Goal: Check status

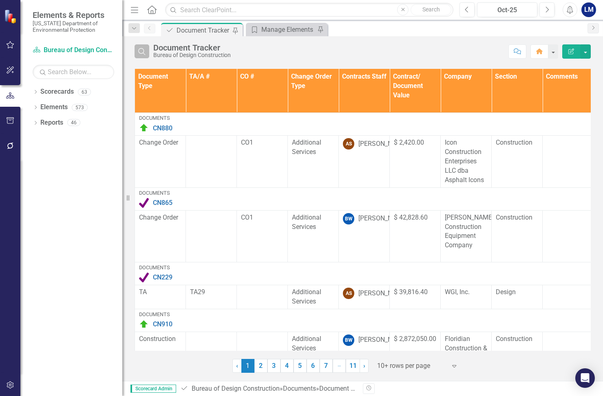
click at [140, 53] on icon "Search" at bounding box center [141, 51] width 9 height 7
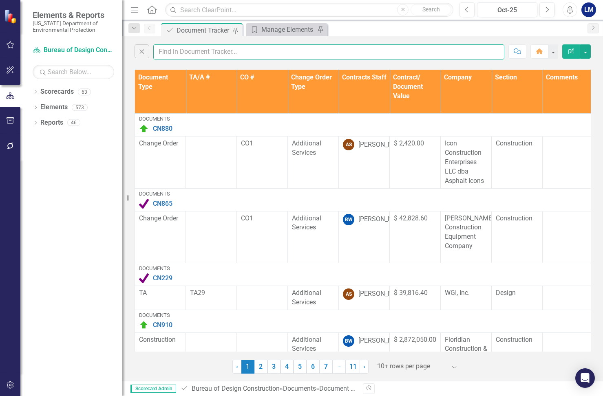
click at [171, 49] on input "text" at bounding box center [328, 51] width 351 height 15
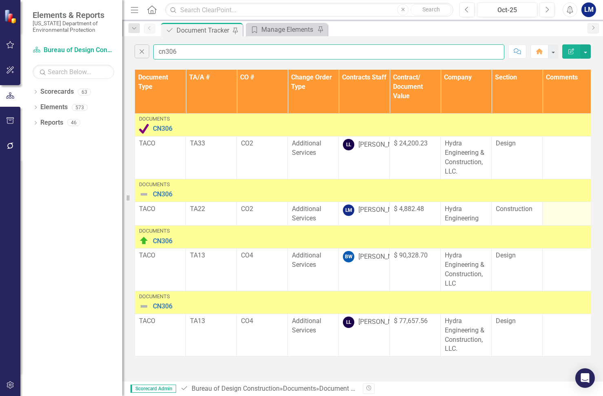
type input "cn306"
click at [566, 213] on div at bounding box center [567, 210] width 42 height 10
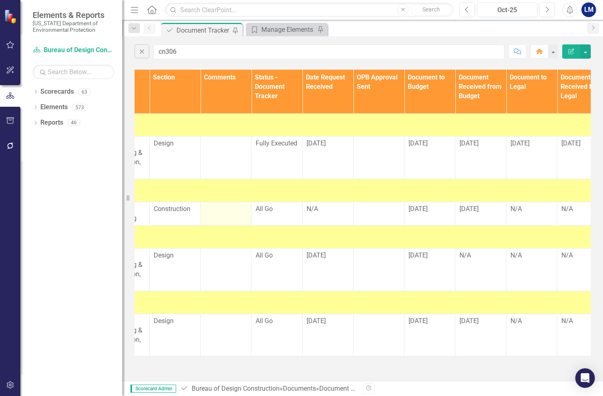
scroll to position [0, 342]
drag, startPoint x: 273, startPoint y: 210, endPoint x: 265, endPoint y: 211, distance: 8.2
click at [265, 211] on span "All Go" at bounding box center [263, 209] width 17 height 8
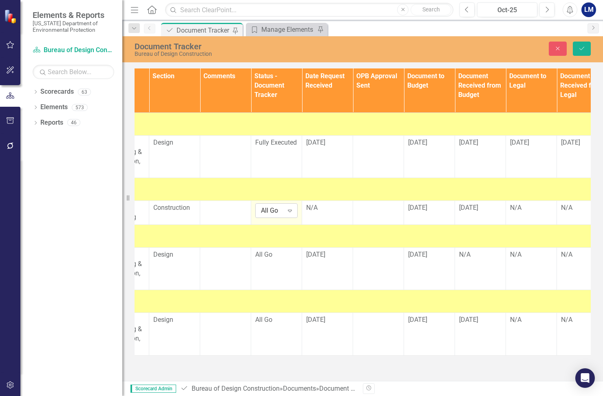
drag, startPoint x: 265, startPoint y: 211, endPoint x: 290, endPoint y: 208, distance: 25.4
click at [290, 208] on icon "Expand" at bounding box center [290, 210] width 8 height 7
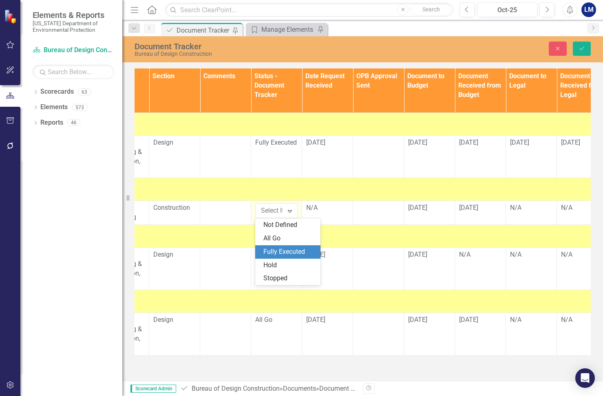
click at [295, 249] on div "Fully Executed" at bounding box center [289, 251] width 52 height 9
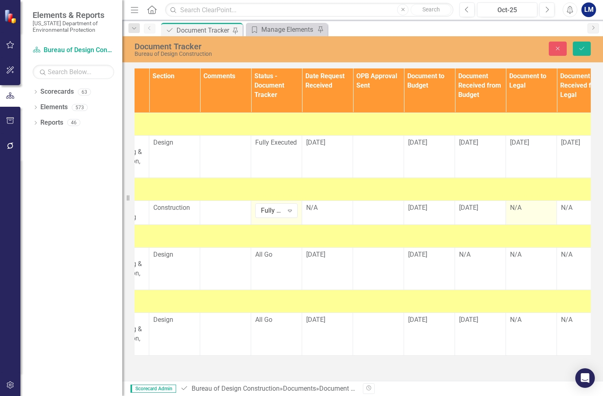
click at [531, 215] on td "N/A" at bounding box center [531, 213] width 51 height 24
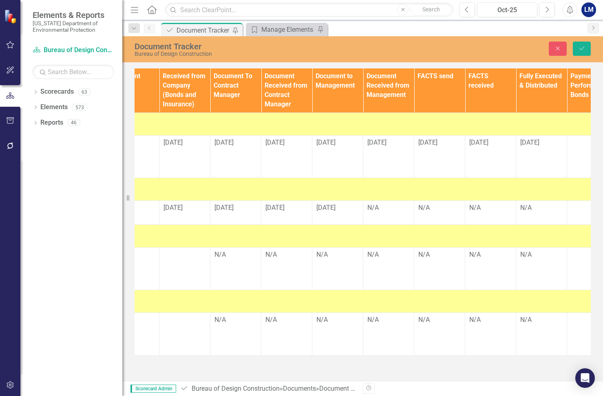
scroll to position [0, 1010]
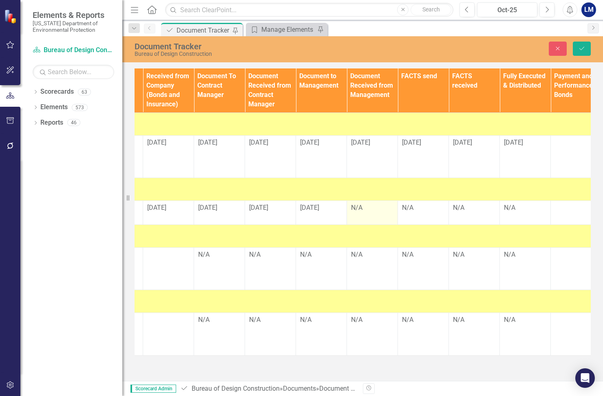
click at [365, 209] on div "N/A" at bounding box center [372, 207] width 42 height 9
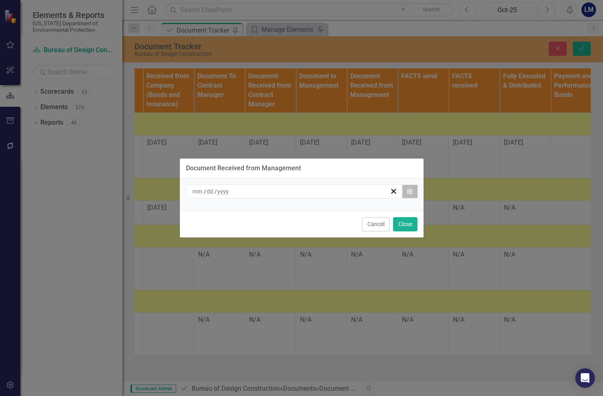
click at [409, 191] on icon "Calendar" at bounding box center [409, 192] width 5 height 6
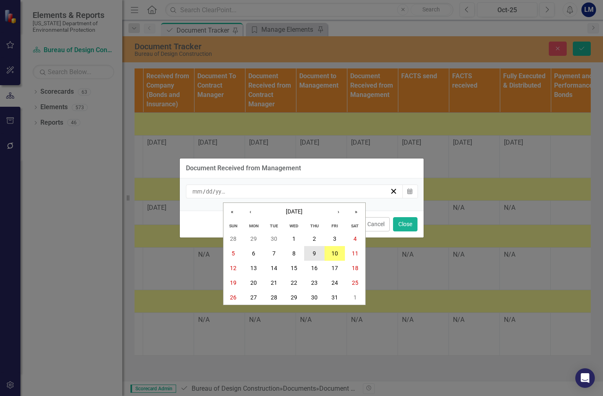
click at [311, 254] on button "9" at bounding box center [314, 253] width 20 height 15
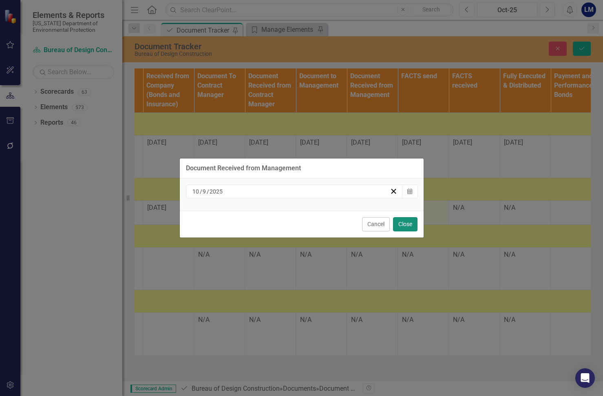
drag, startPoint x: 403, startPoint y: 225, endPoint x: 400, endPoint y: 222, distance: 4.4
click at [402, 225] on button "Close" at bounding box center [405, 224] width 24 height 14
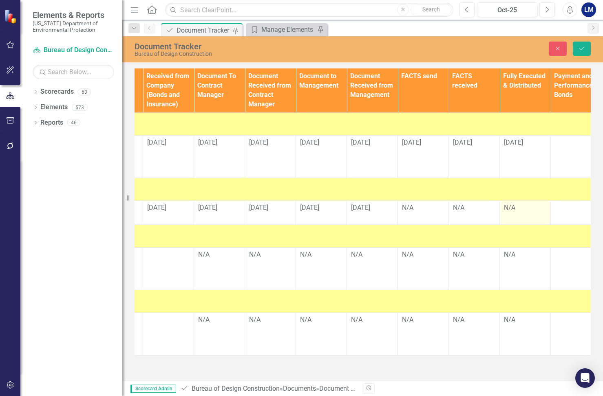
click at [517, 209] on div "N/A" at bounding box center [525, 207] width 42 height 9
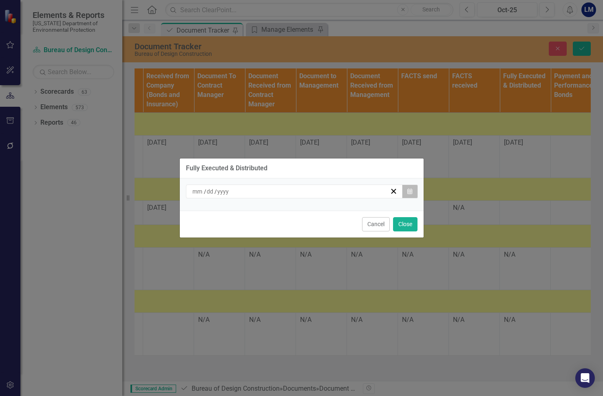
click at [413, 191] on button "Calendar" at bounding box center [409, 192] width 15 height 14
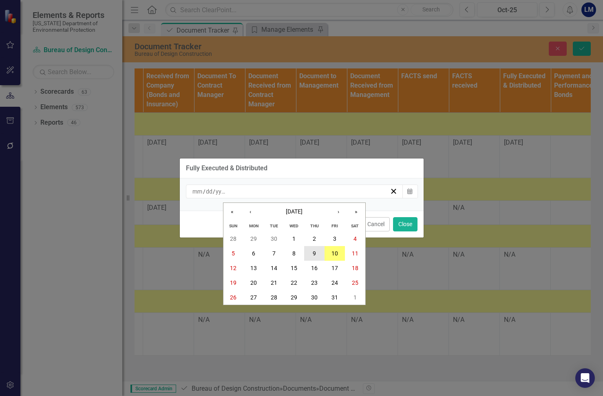
click at [315, 253] on abbr "9" at bounding box center [313, 253] width 3 height 7
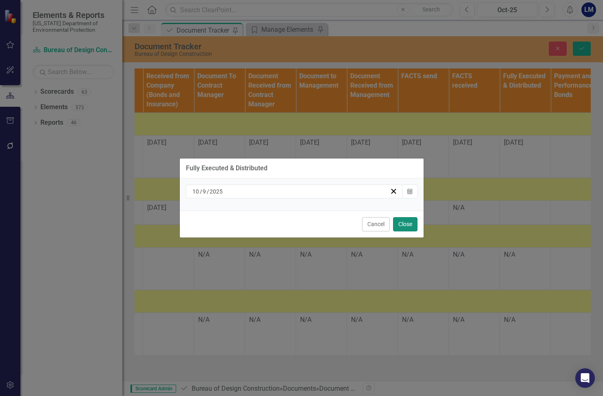
click at [404, 225] on button "Close" at bounding box center [405, 224] width 24 height 14
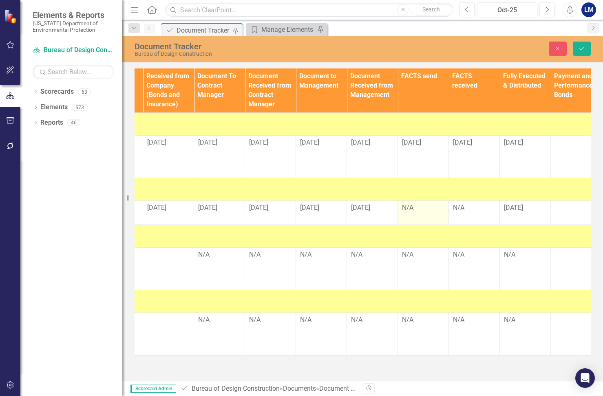
click at [421, 209] on div "N/A" at bounding box center [423, 207] width 42 height 9
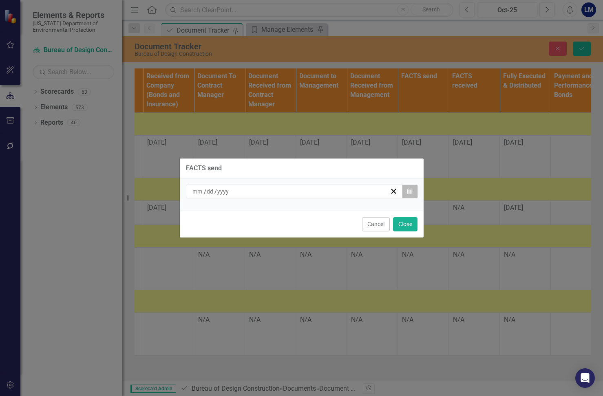
click at [407, 190] on icon "Calendar" at bounding box center [409, 192] width 5 height 6
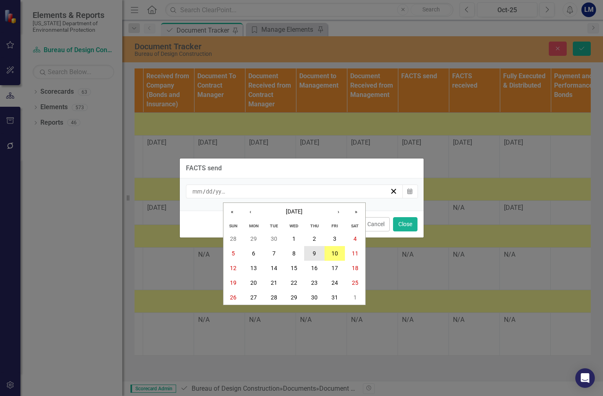
click at [316, 250] on abbr "9" at bounding box center [313, 253] width 3 height 7
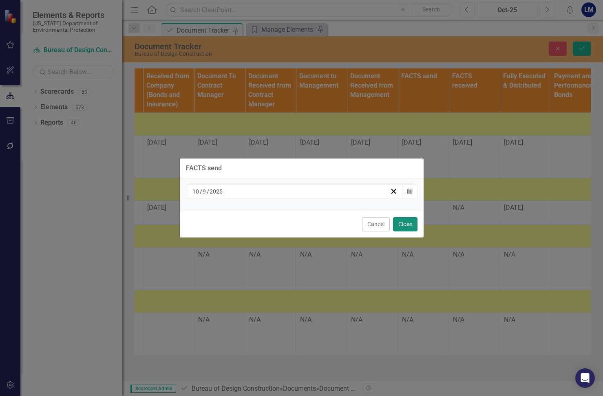
click at [404, 224] on button "Close" at bounding box center [405, 224] width 24 height 14
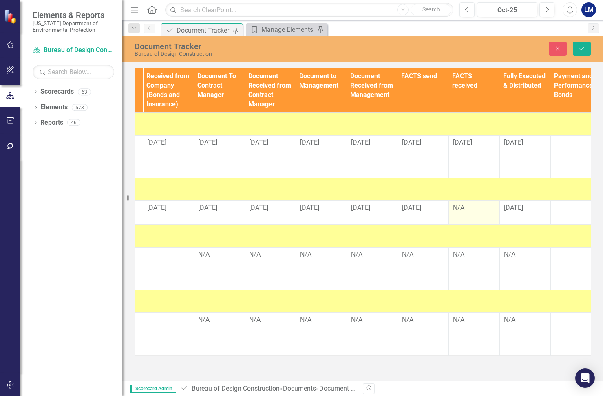
click at [476, 207] on div "N/A" at bounding box center [474, 207] width 42 height 9
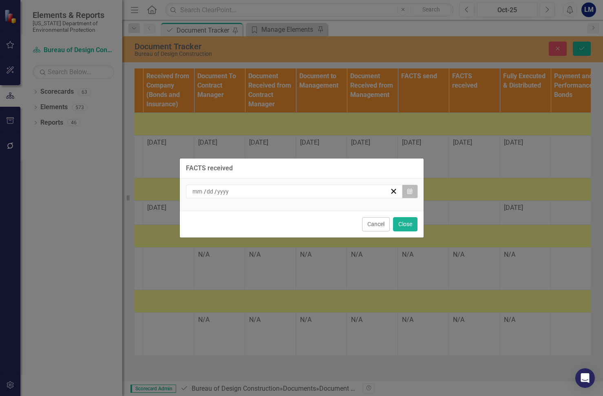
click at [410, 189] on icon "Calendar" at bounding box center [409, 192] width 5 height 6
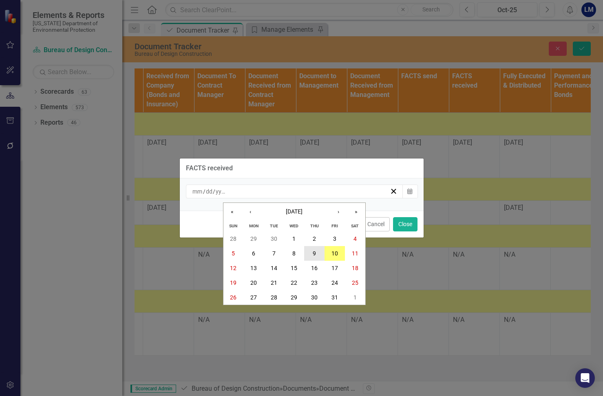
click at [313, 251] on abbr "9" at bounding box center [313, 253] width 3 height 7
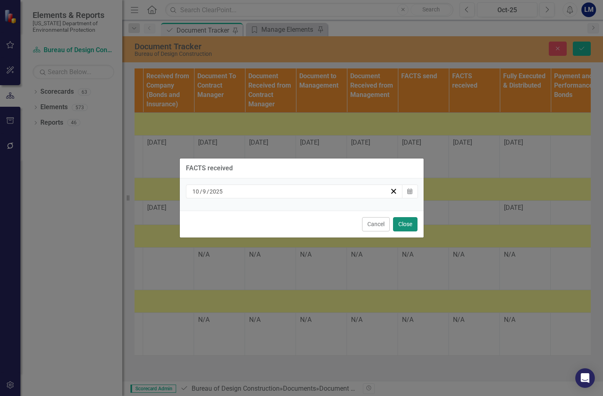
click at [410, 222] on button "Close" at bounding box center [405, 224] width 24 height 14
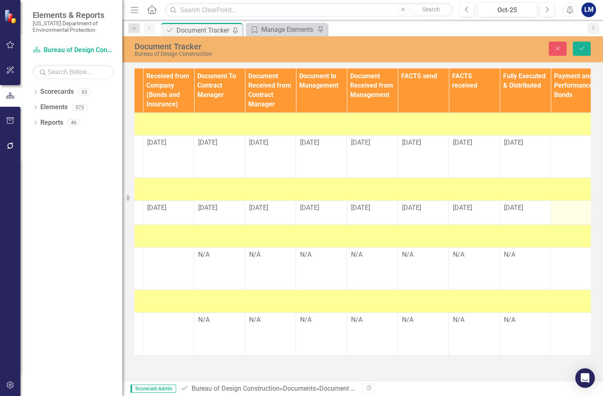
click at [574, 213] on td at bounding box center [575, 213] width 51 height 24
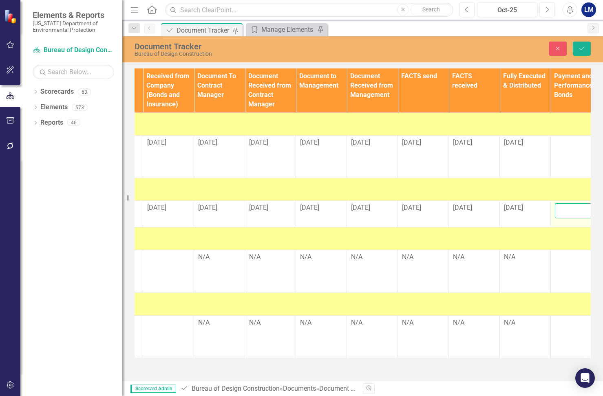
click at [578, 214] on input "text" at bounding box center [575, 210] width 42 height 15
type input "n/a"
click at [541, 216] on td "[DATE]" at bounding box center [524, 214] width 51 height 26
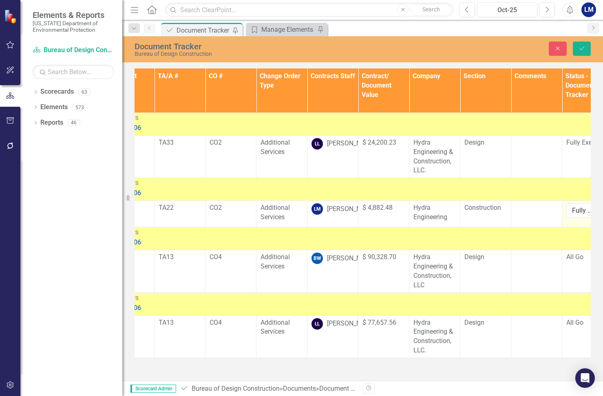
scroll to position [0, 0]
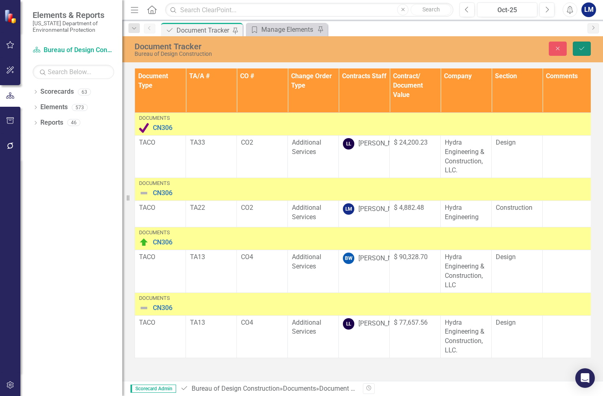
click at [583, 48] on icon "Save" at bounding box center [581, 49] width 7 height 6
